Goal: Task Accomplishment & Management: Use online tool/utility

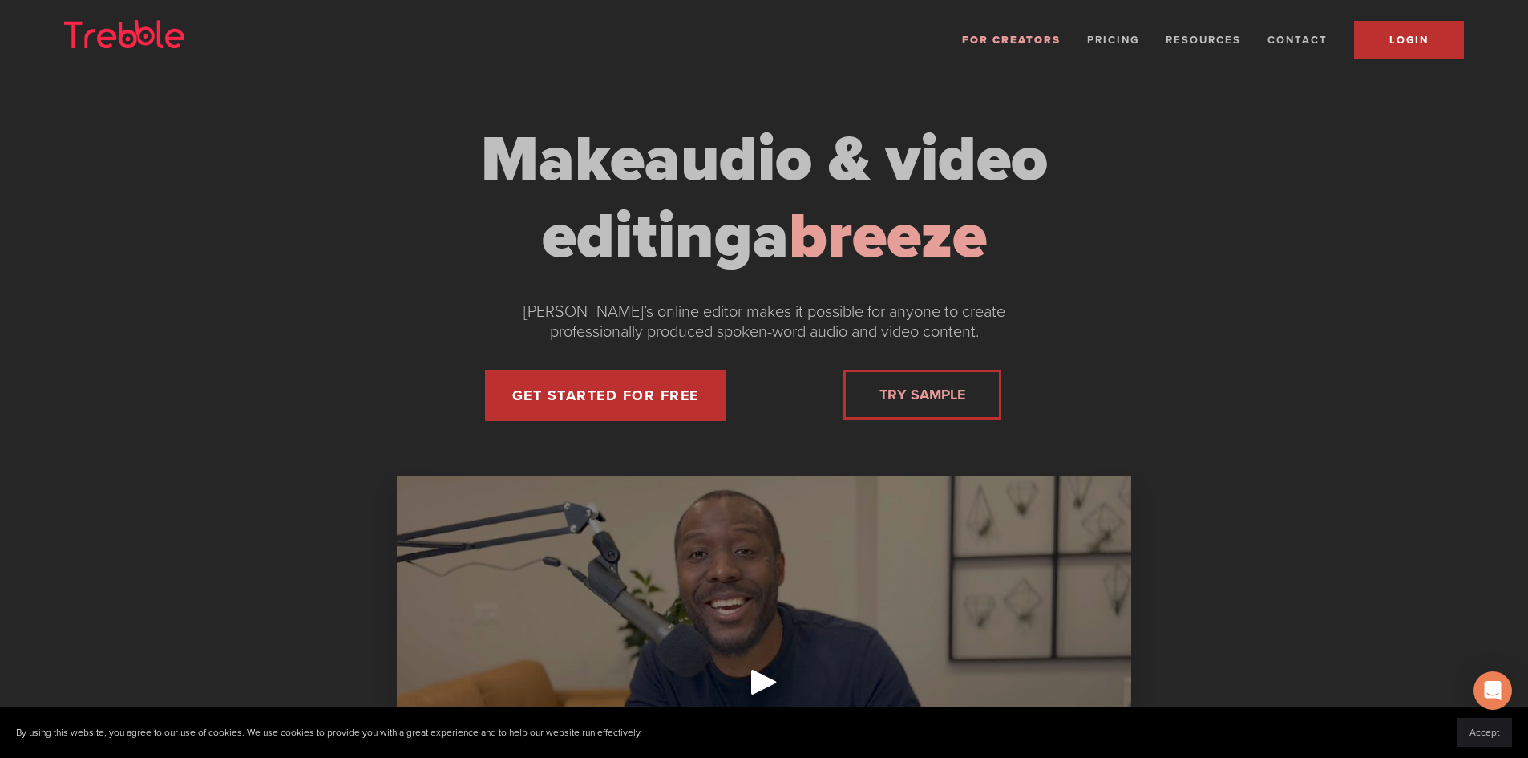
click at [1399, 38] on span "LOGIN" at bounding box center [1408, 40] width 39 height 13
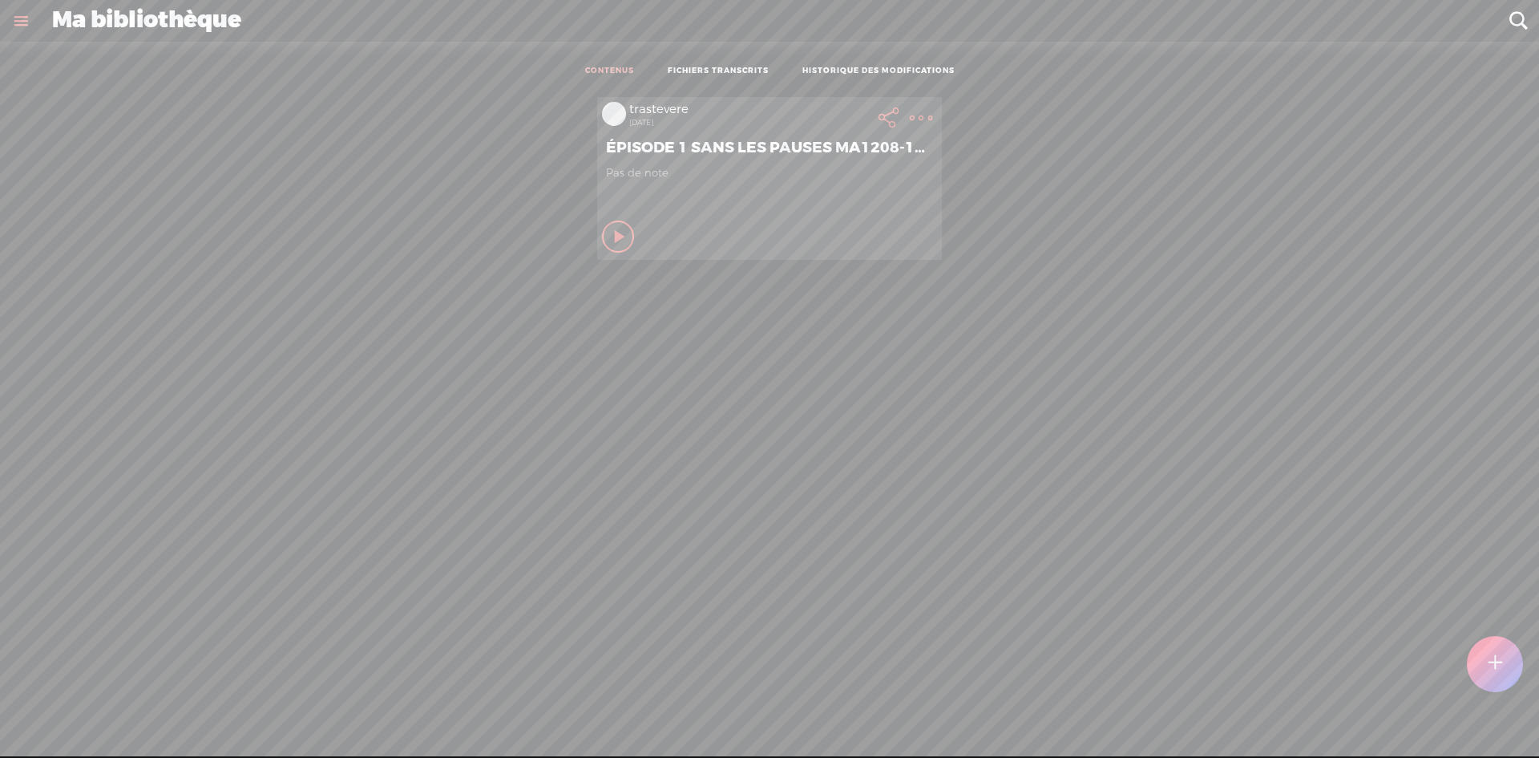
click at [1519, 16] on t at bounding box center [1518, 20] width 21 height 21
click at [17, 16] on link at bounding box center [21, 21] width 42 height 42
click at [610, 68] on body "You have 103 minutes of transcription remaining. Upgrade to increase your limit…" at bounding box center [769, 378] width 1539 height 756
click at [912, 114] on t at bounding box center [921, 118] width 22 height 22
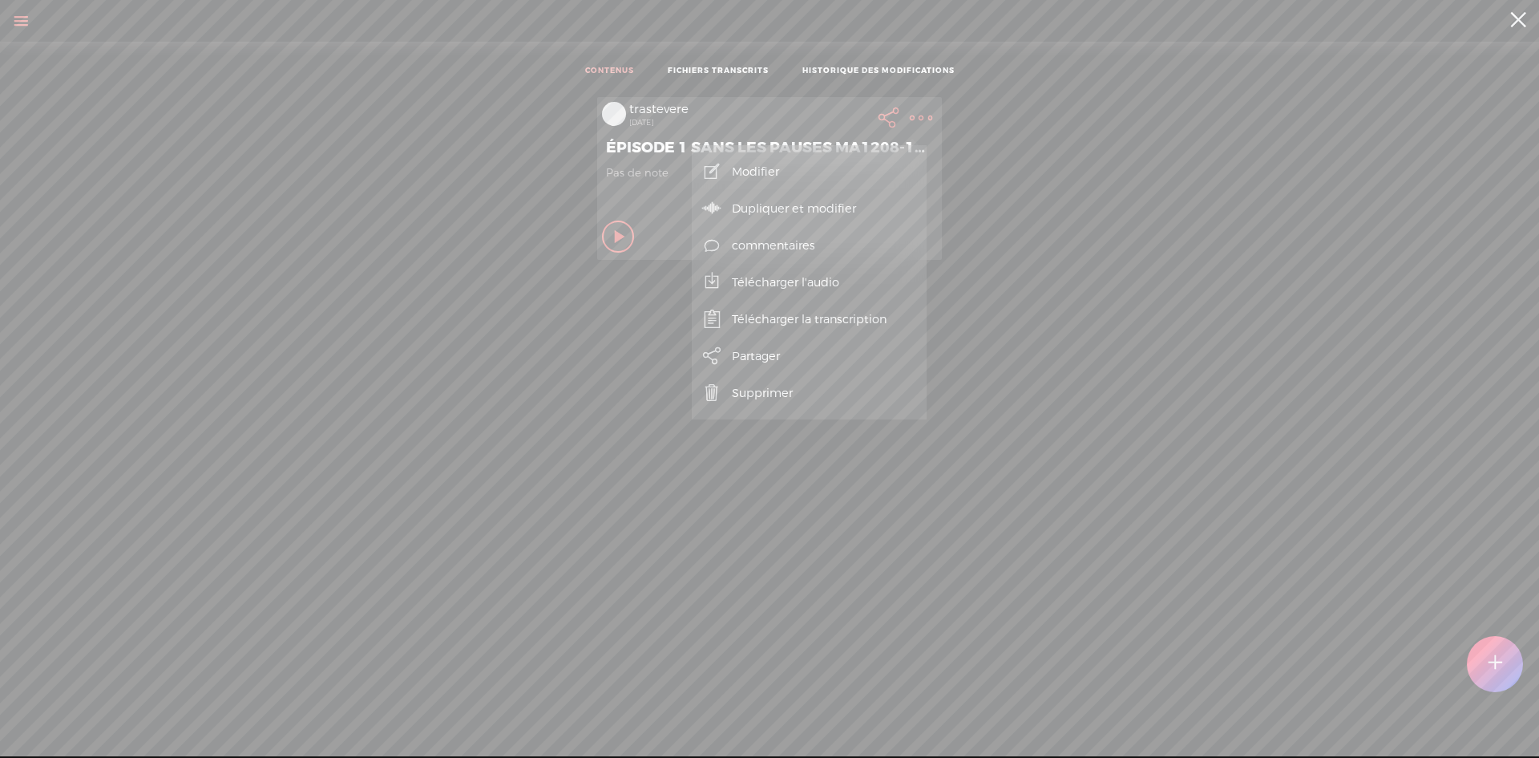
click at [761, 168] on link "Modifier" at bounding box center [809, 171] width 219 height 37
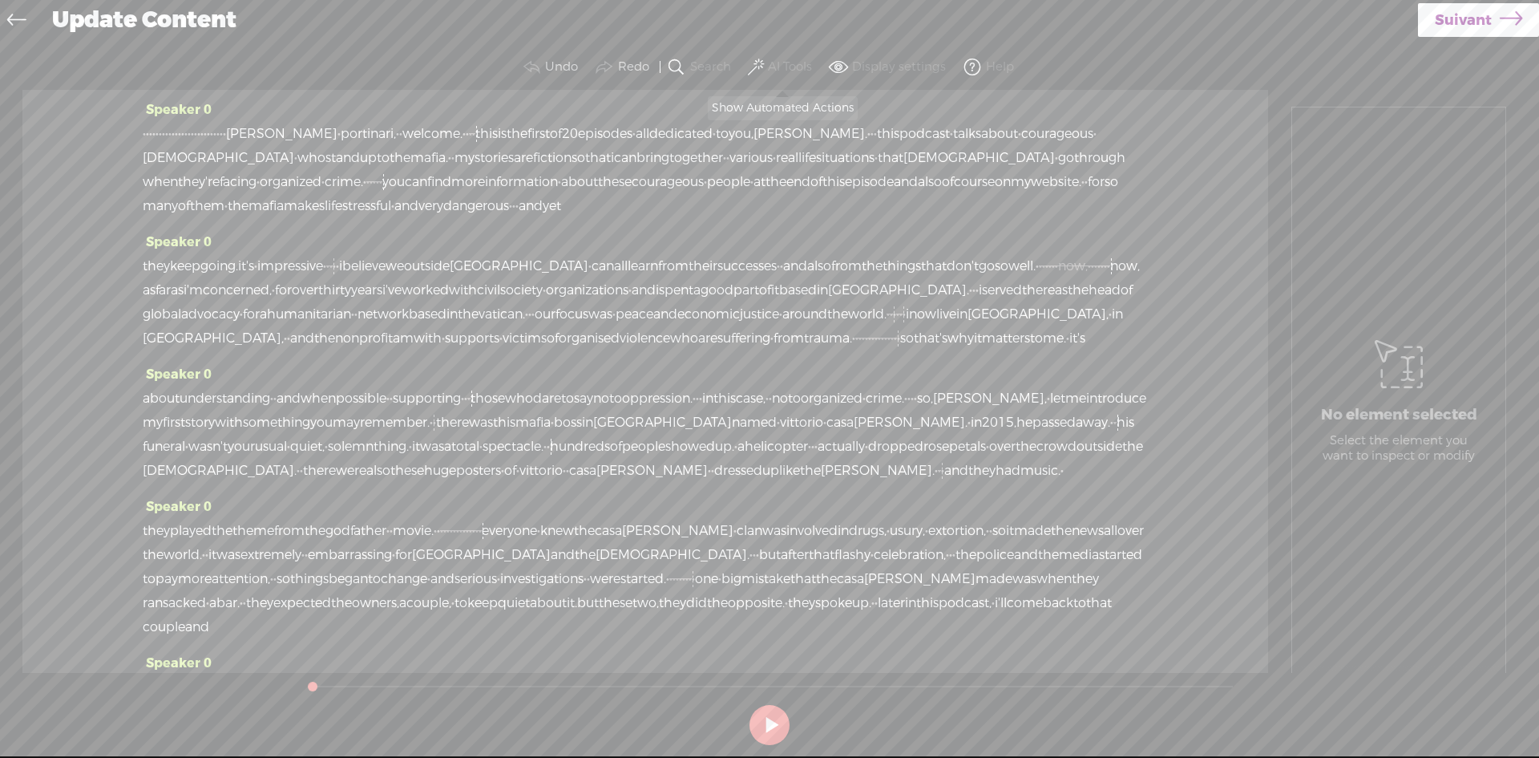
click at [759, 62] on span at bounding box center [756, 67] width 16 height 19
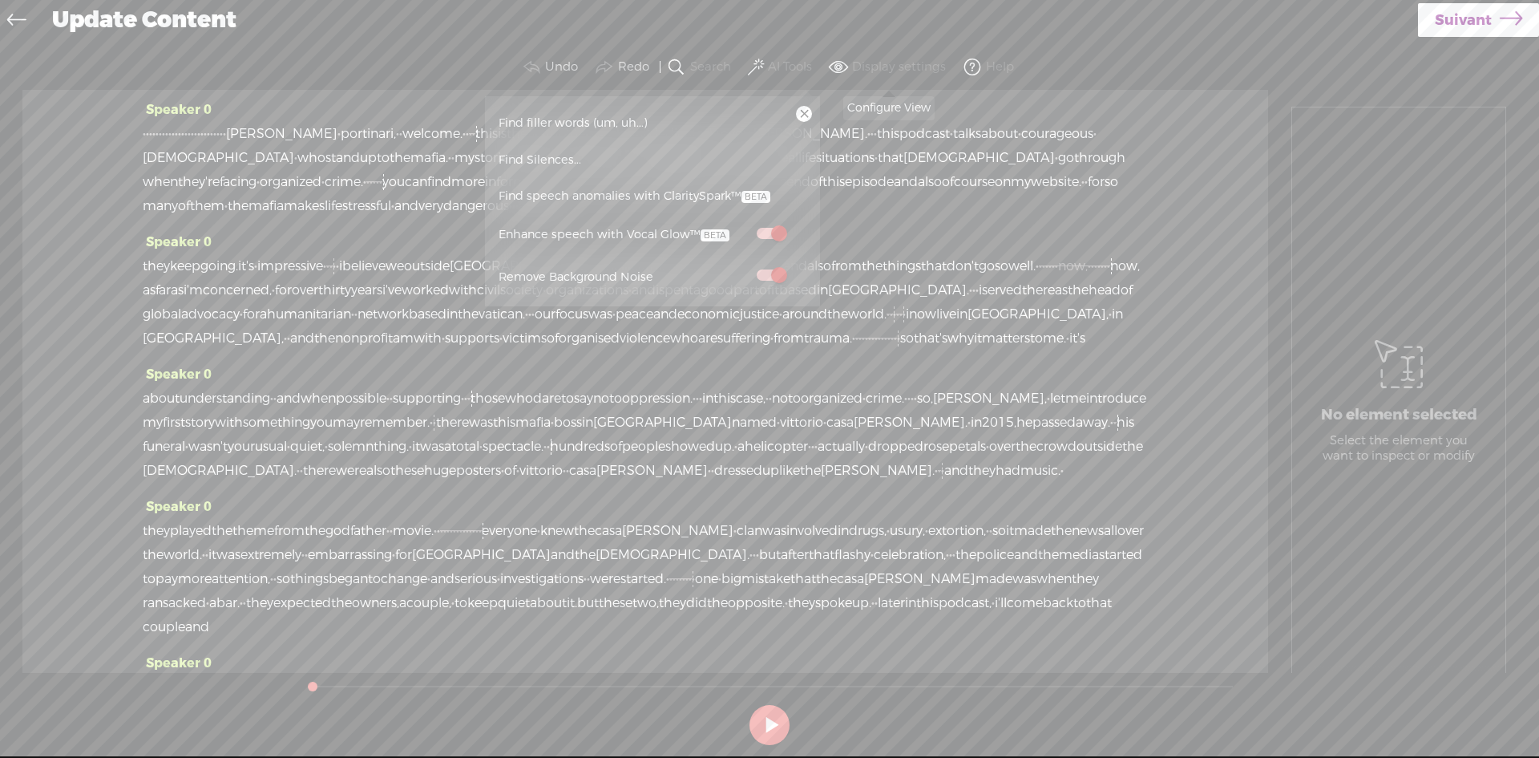
click at [839, 63] on span at bounding box center [838, 67] width 19 height 19
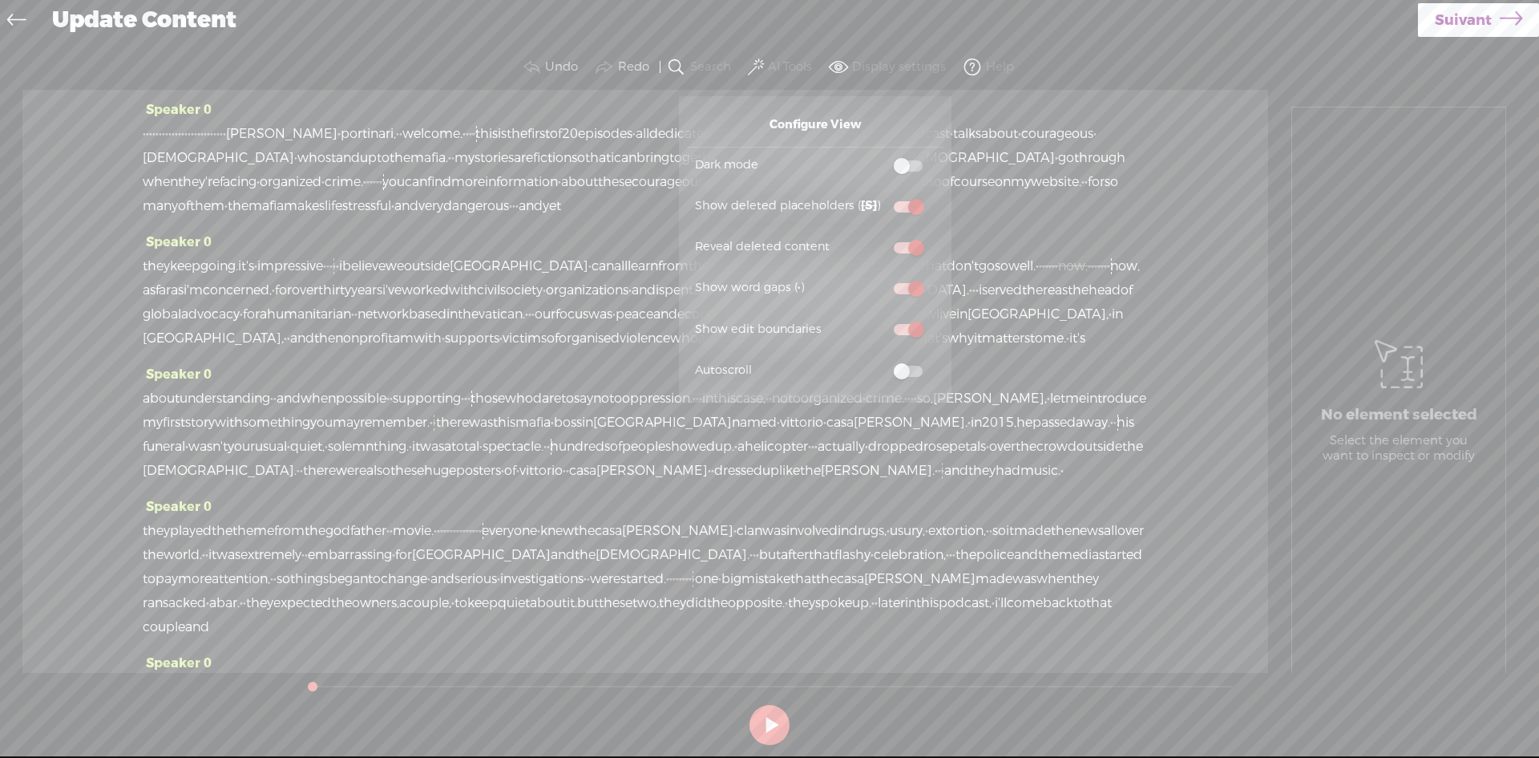
click at [904, 26] on div "Update Content" at bounding box center [729, 21] width 1377 height 42
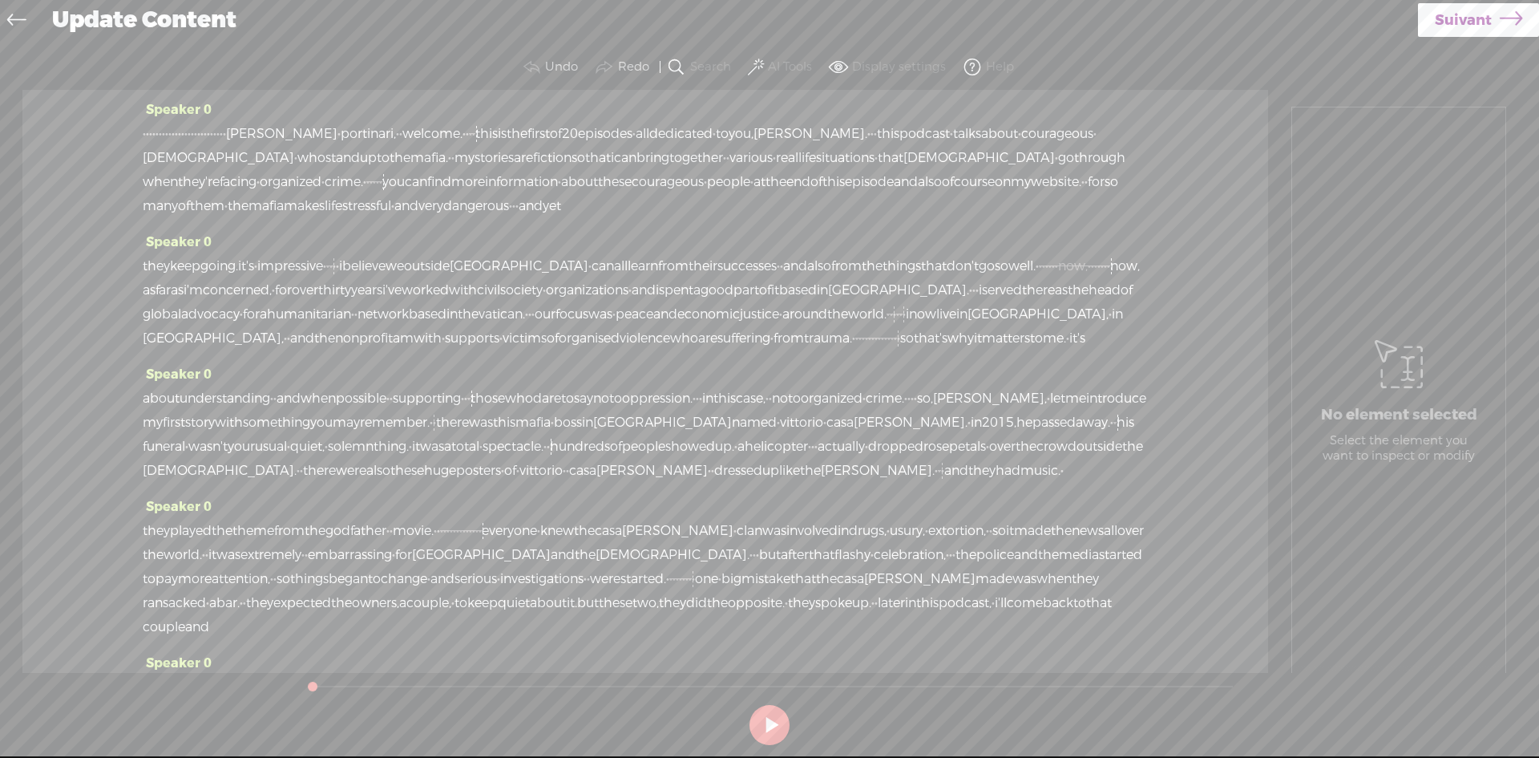
click at [973, 67] on span at bounding box center [972, 67] width 19 height 19
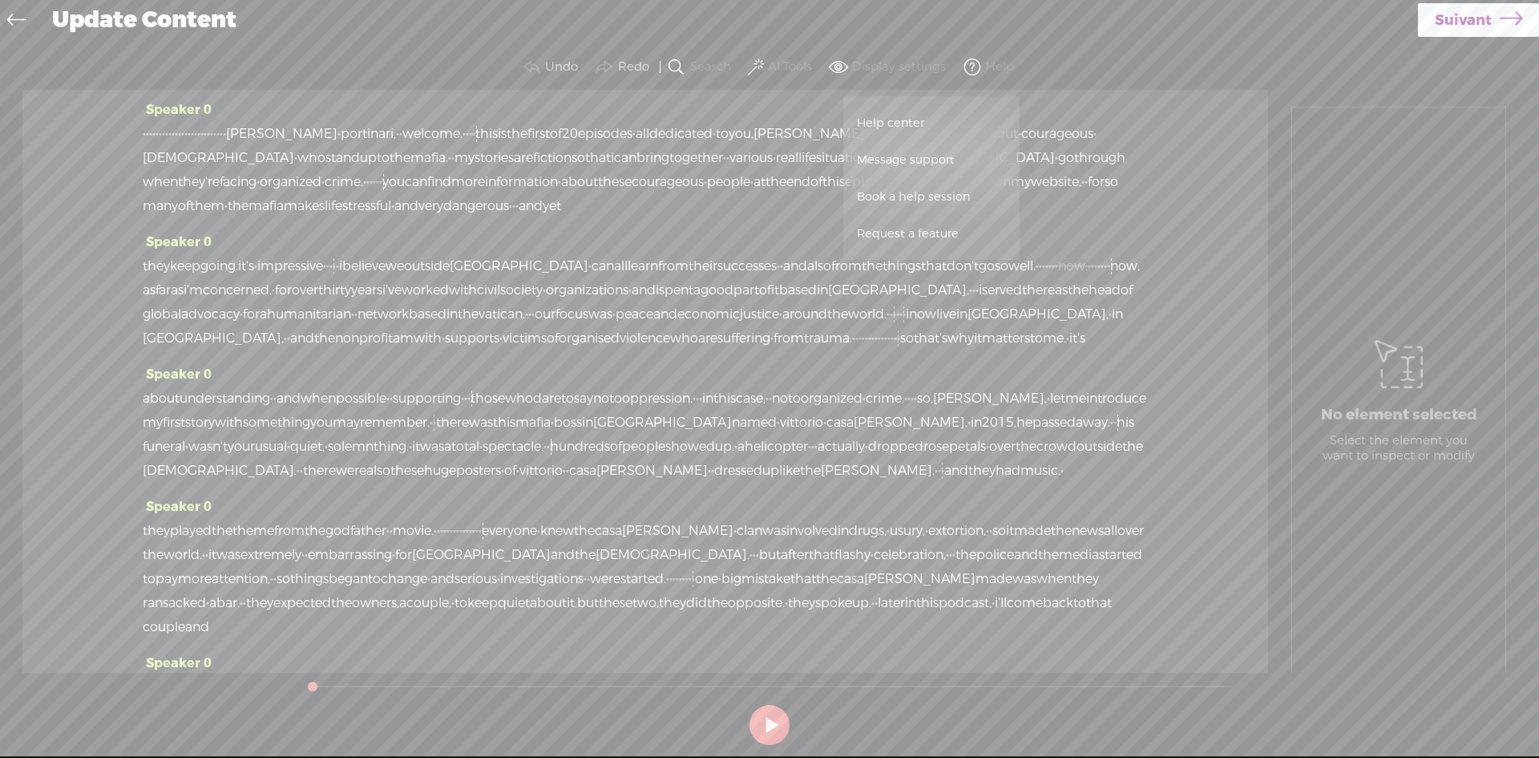
click at [911, 119] on span "Help center" at bounding box center [890, 123] width 79 height 36
